Goal: Book appointment/travel/reservation

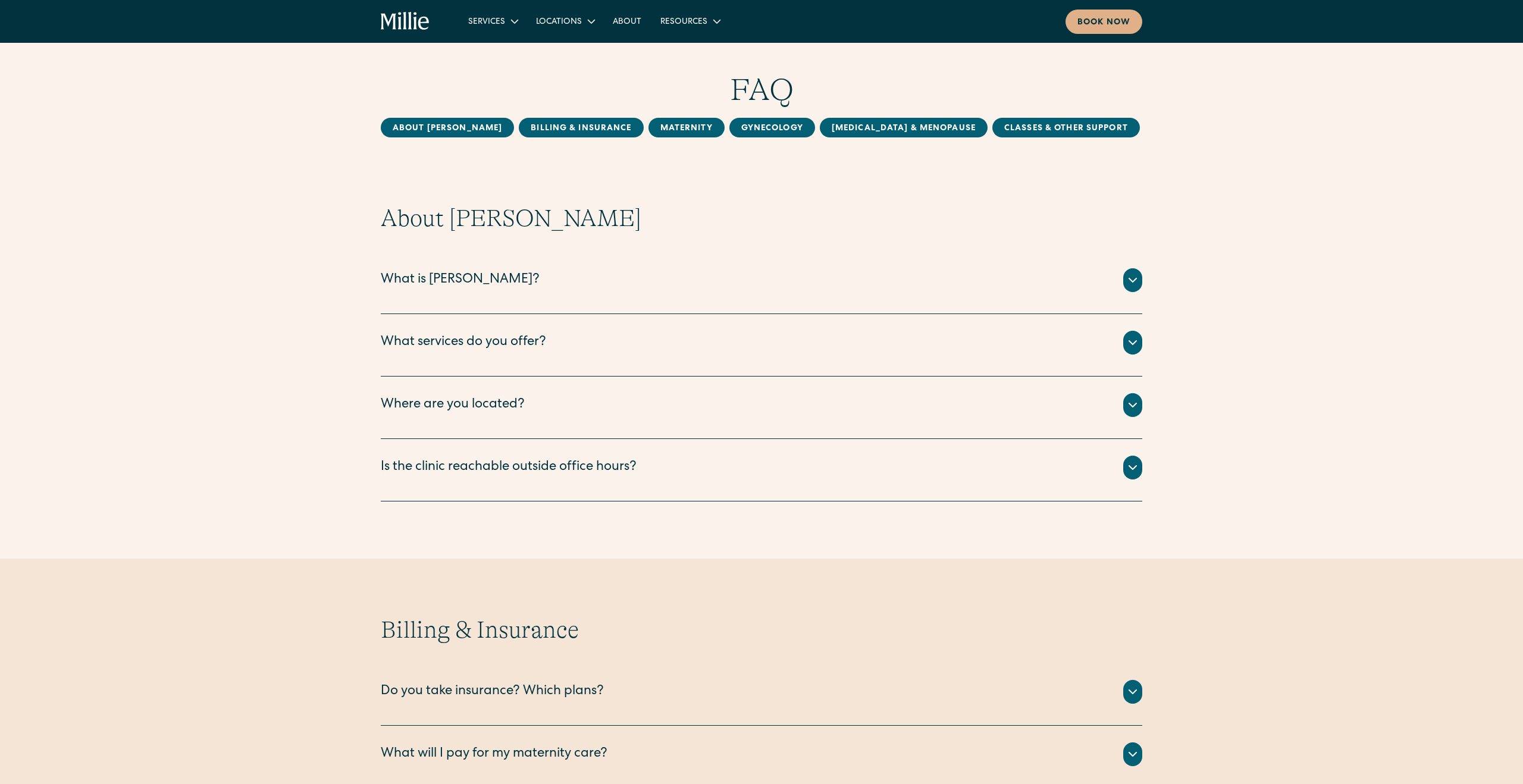
click at [674, 343] on div "What services do you offer?" at bounding box center [762, 343] width 762 height 23
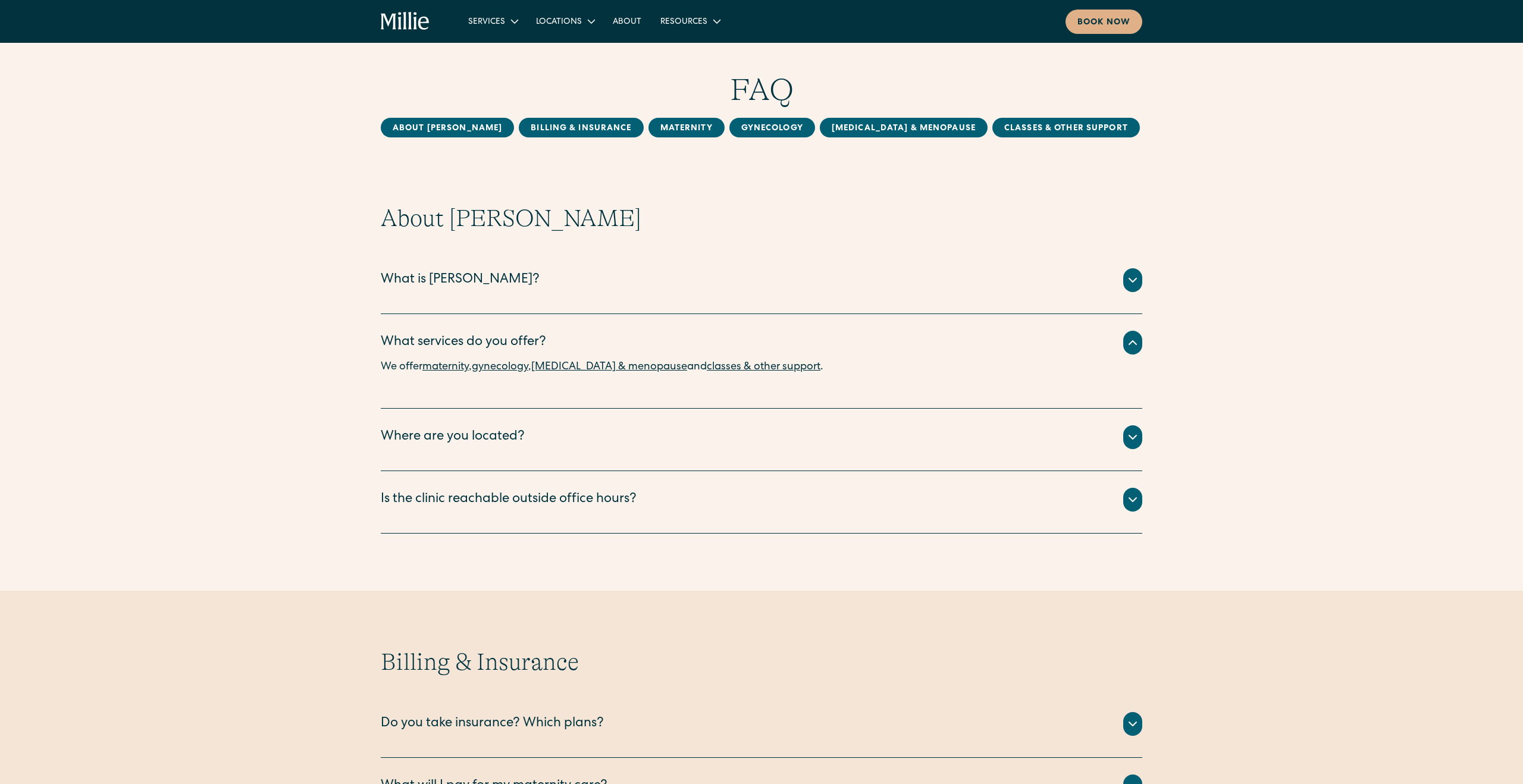
click at [539, 501] on div "Is the clinic reachable outside office hours?" at bounding box center [509, 499] width 256 height 19
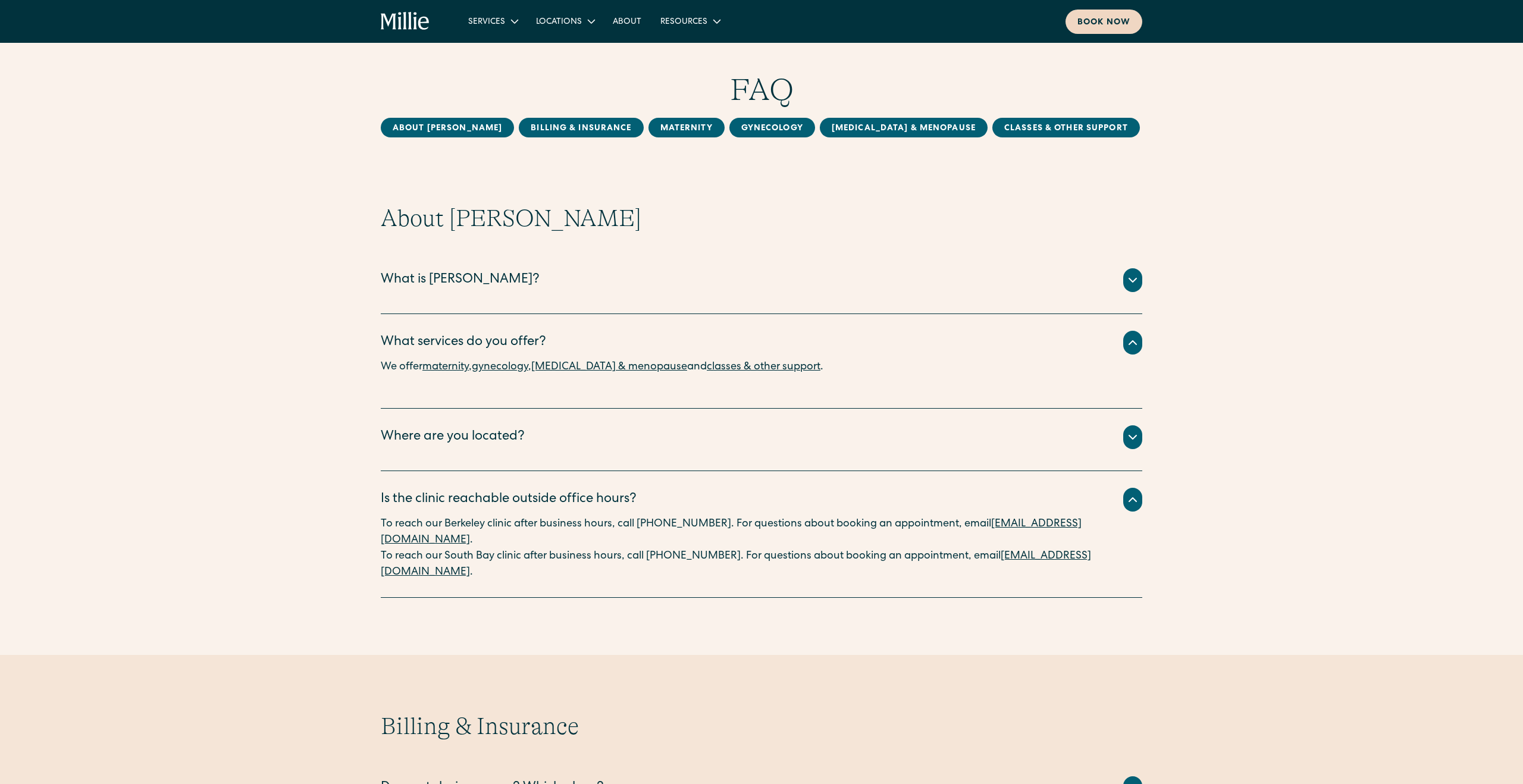
click at [1106, 24] on div "Book now" at bounding box center [1103, 23] width 53 height 13
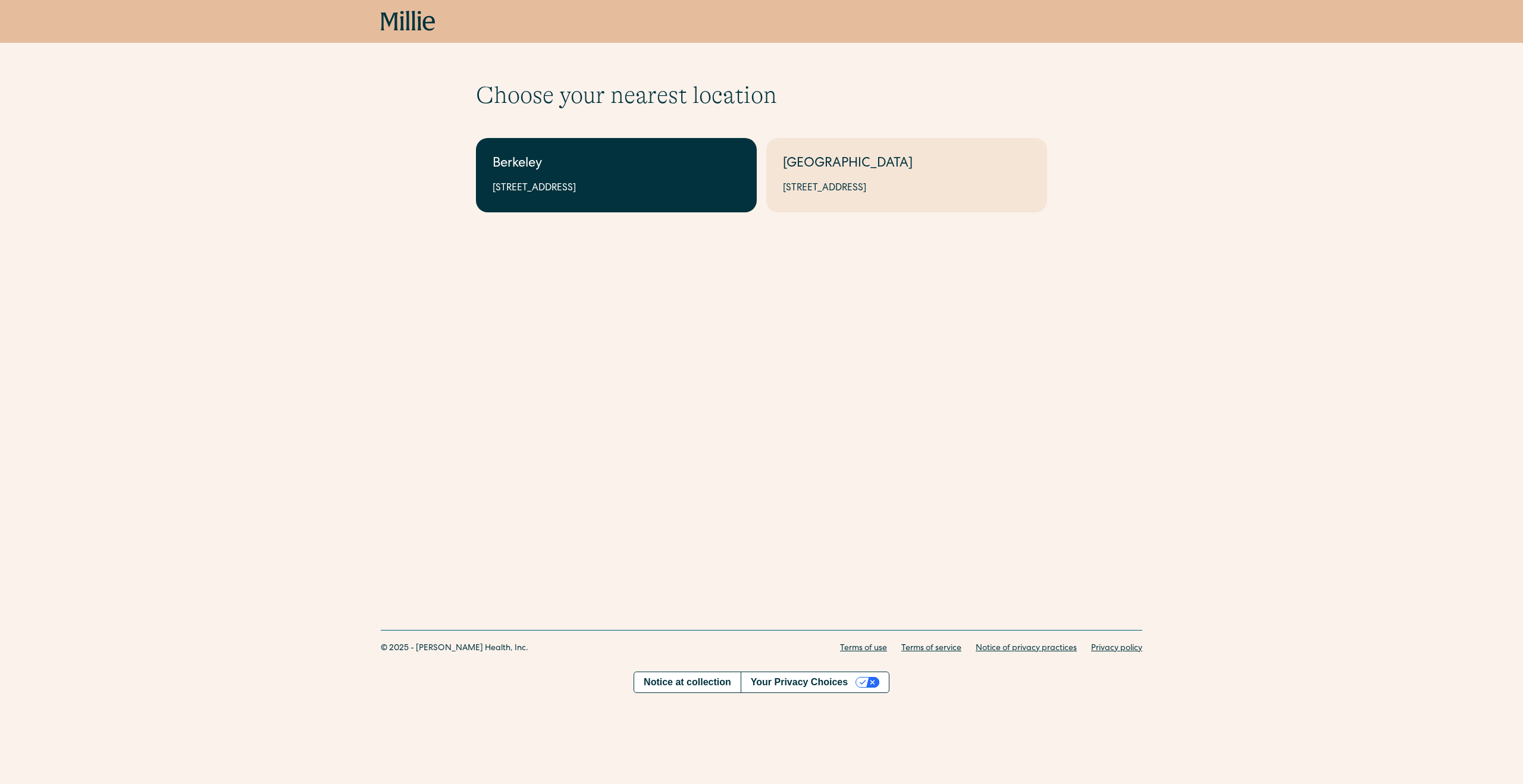
click at [643, 169] on div "Berkeley" at bounding box center [616, 164] width 247 height 19
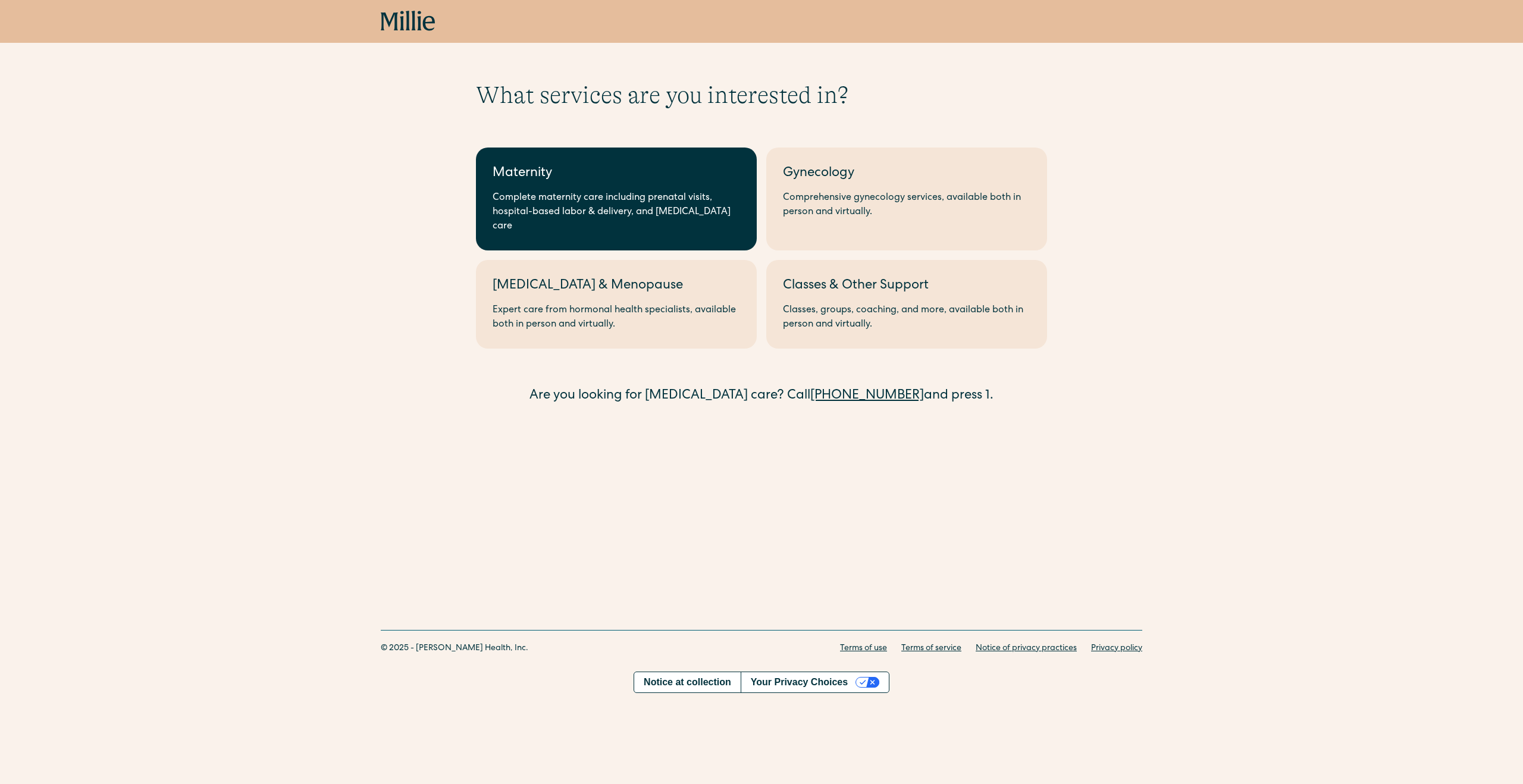
click at [730, 207] on div "Complete maternity care including prenatal visits, hospital-based labor & deliv…" at bounding box center [616, 212] width 247 height 43
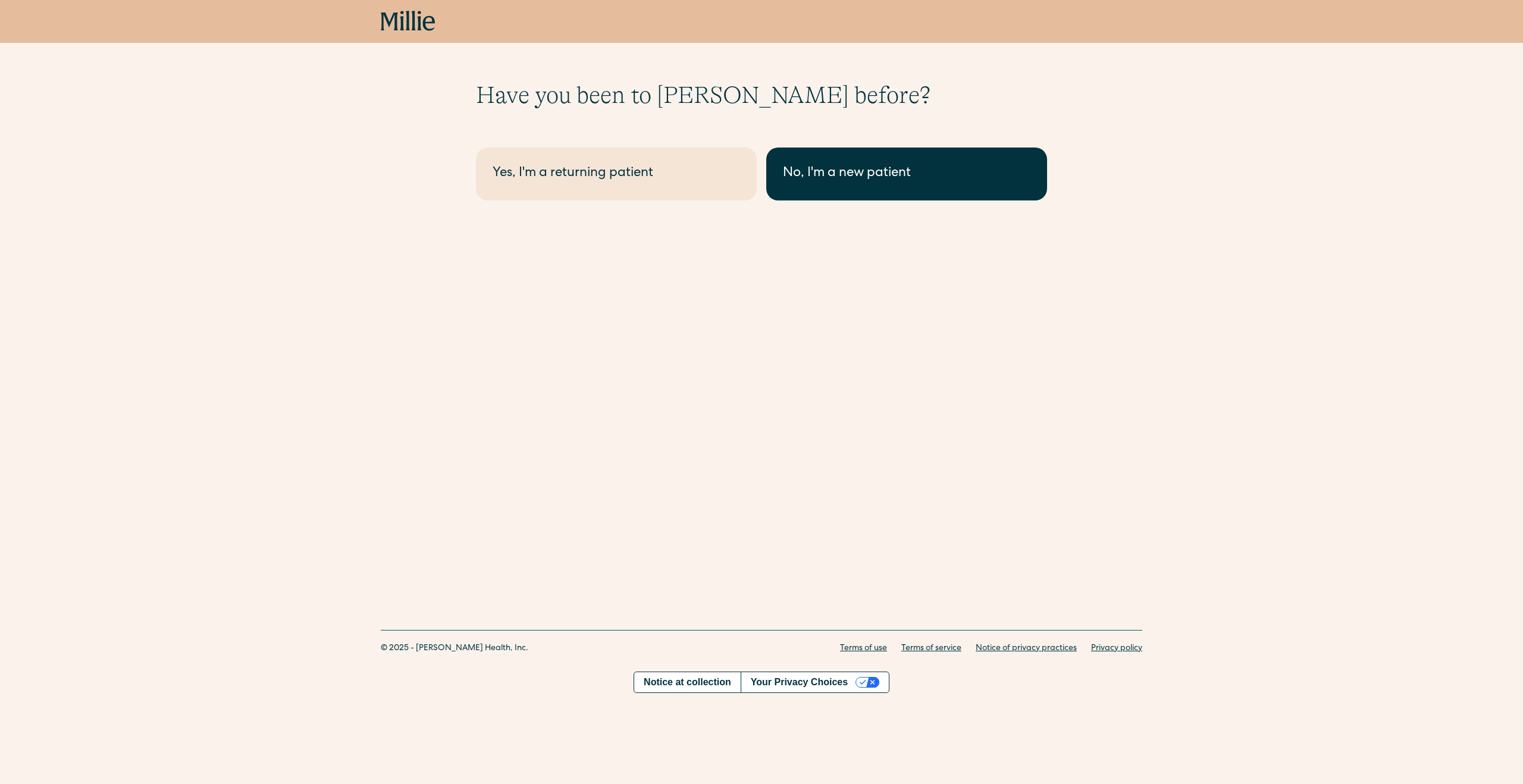
click at [858, 175] on div "No, I'm a new patient" at bounding box center [906, 173] width 247 height 19
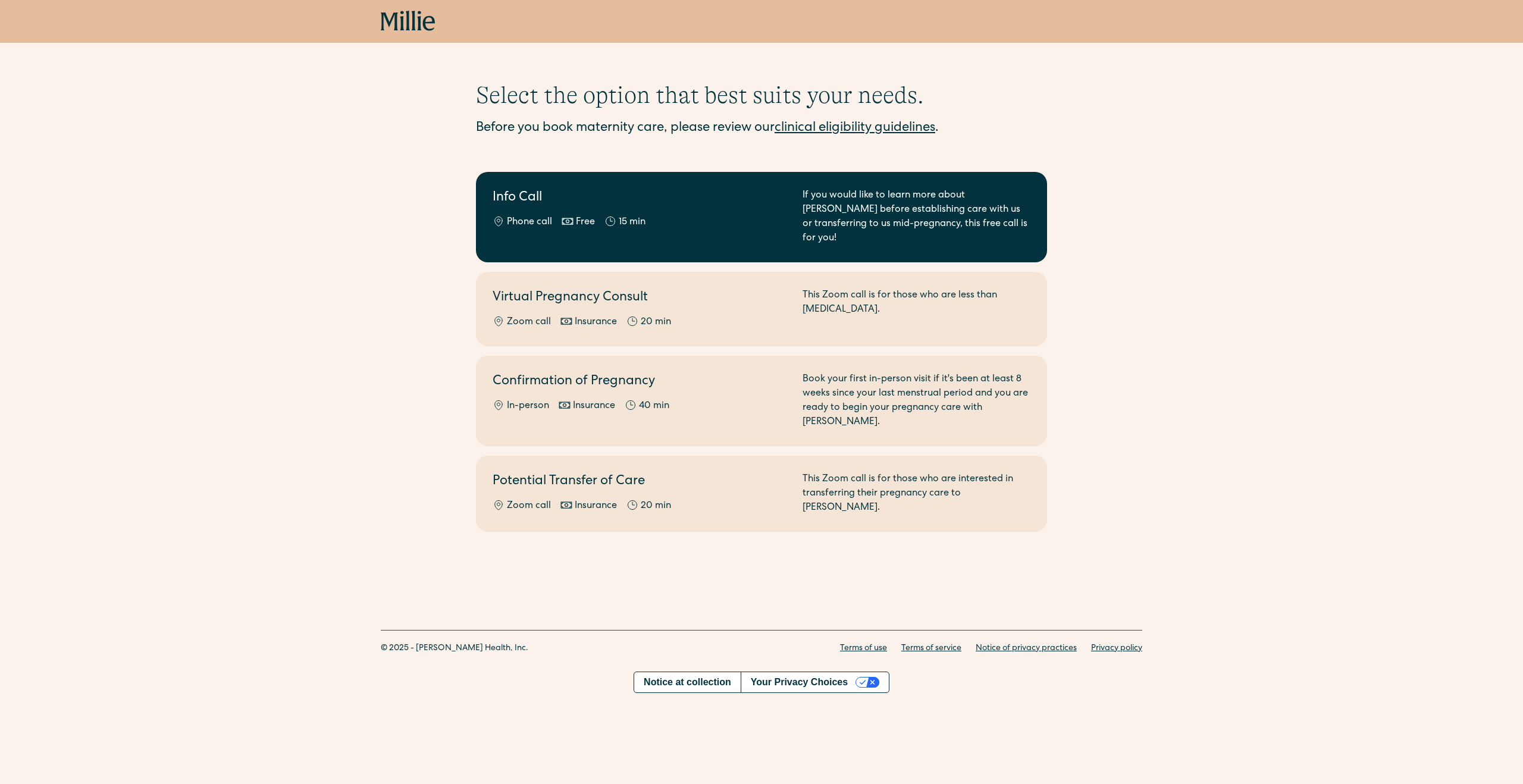
click at [756, 209] on div "Info Call Phone call Free 15 min" at bounding box center [640, 217] width 296 height 57
